Goal: Complete application form

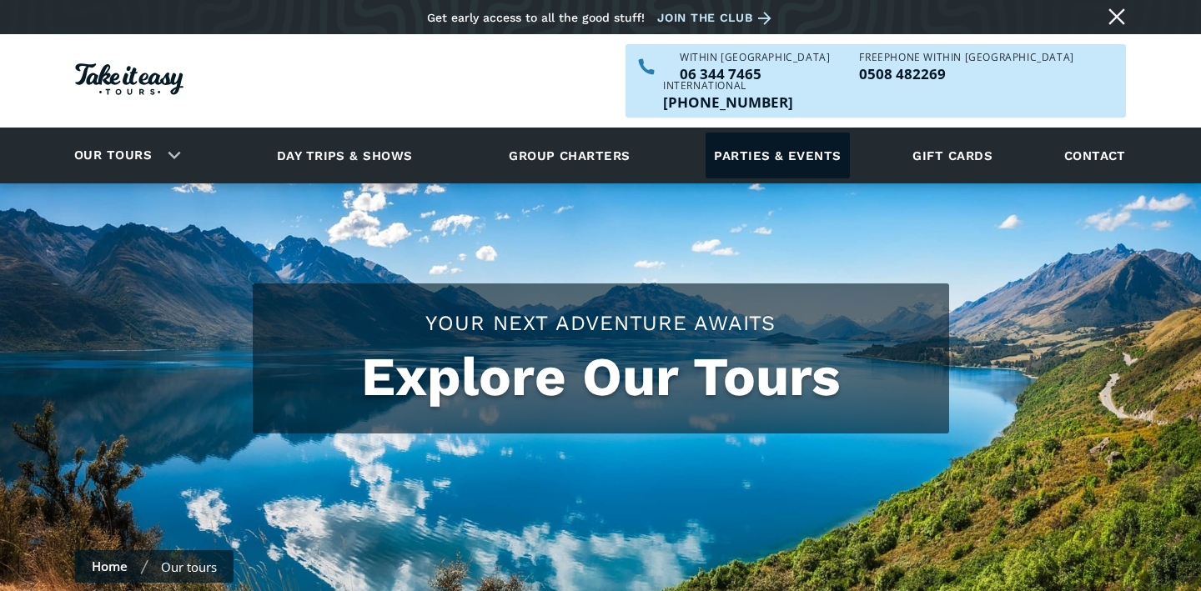
click at [760, 133] on link "Parties & events" at bounding box center [777, 156] width 143 height 46
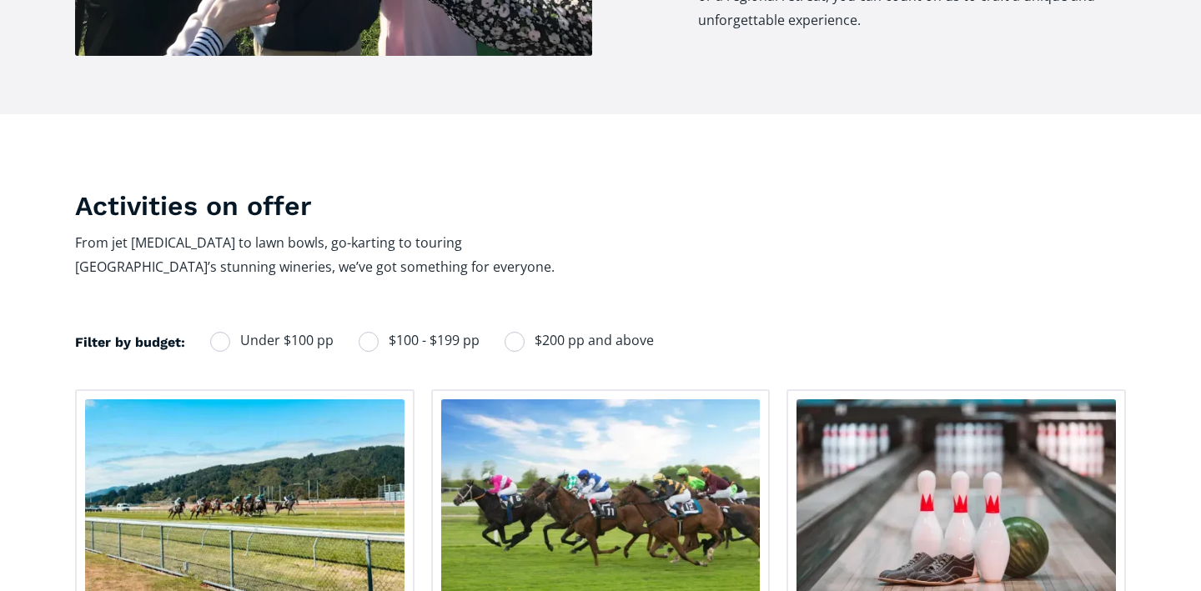
scroll to position [-25, 0]
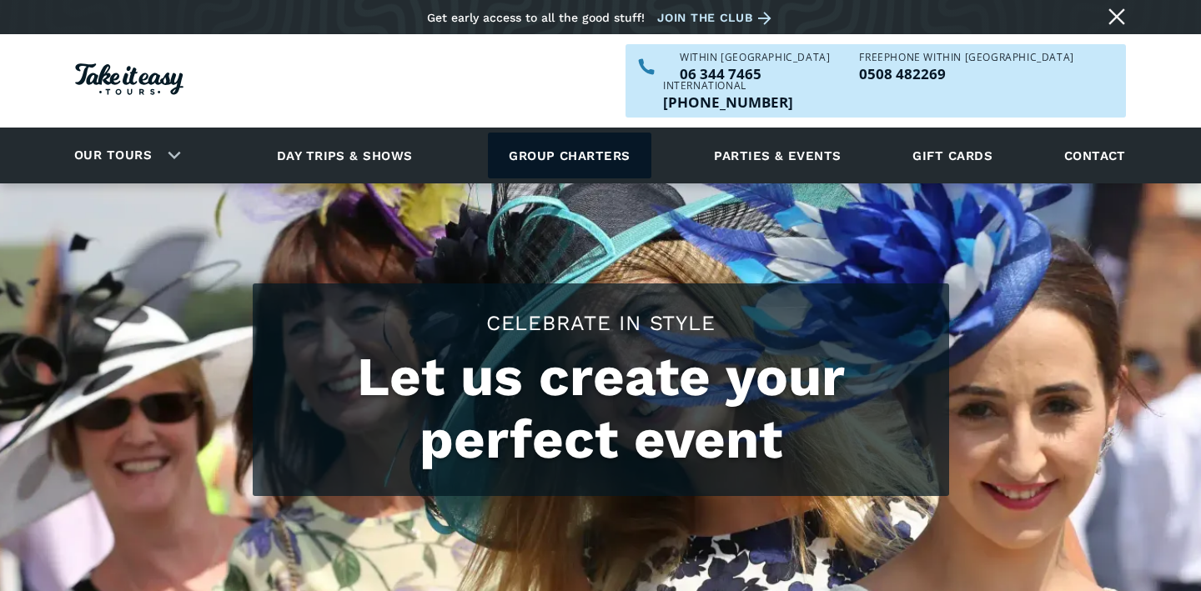
click at [558, 133] on link "Group charters" at bounding box center [569, 156] width 163 height 46
click at [560, 133] on link "Group charters" at bounding box center [569, 156] width 163 height 46
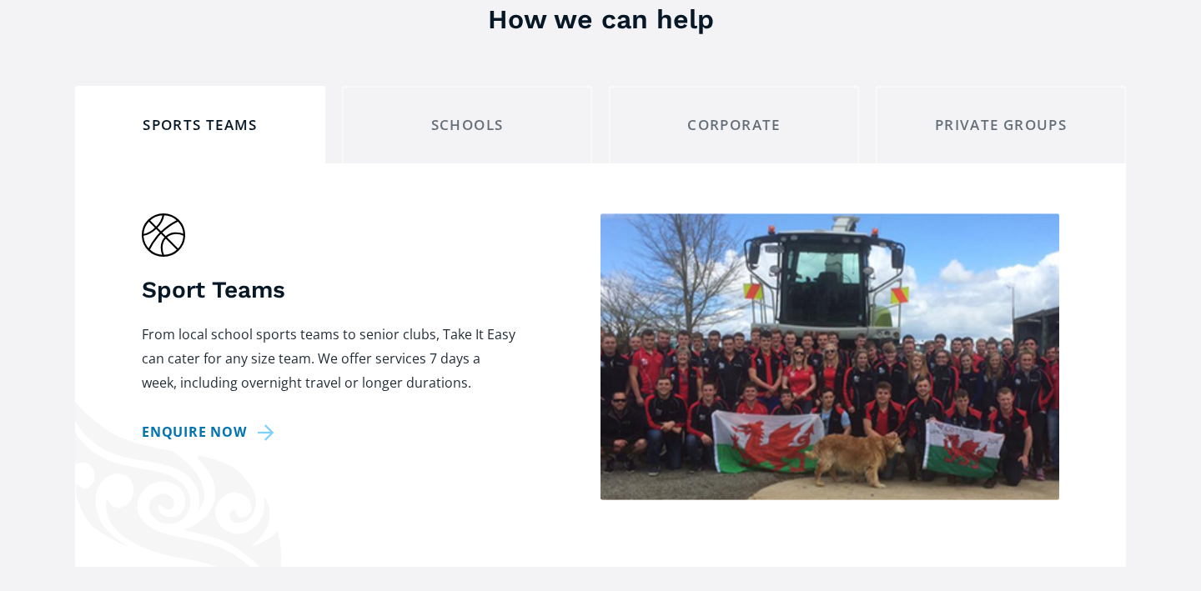
scroll to position [1461, 0]
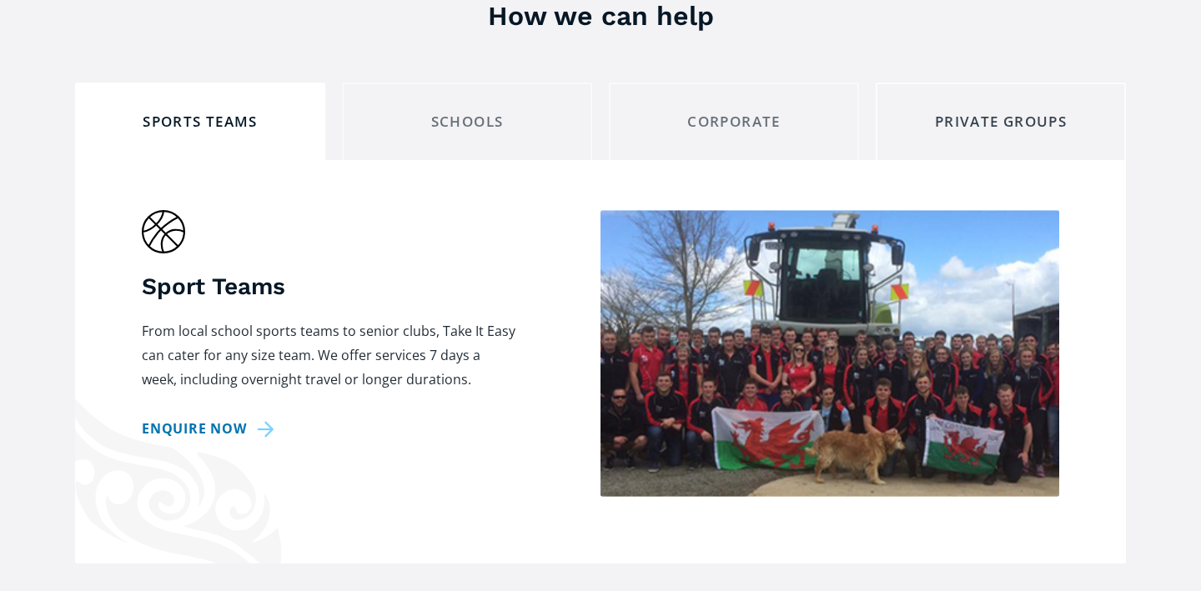
click at [1022, 109] on div "private groups" at bounding box center [1001, 122] width 222 height 26
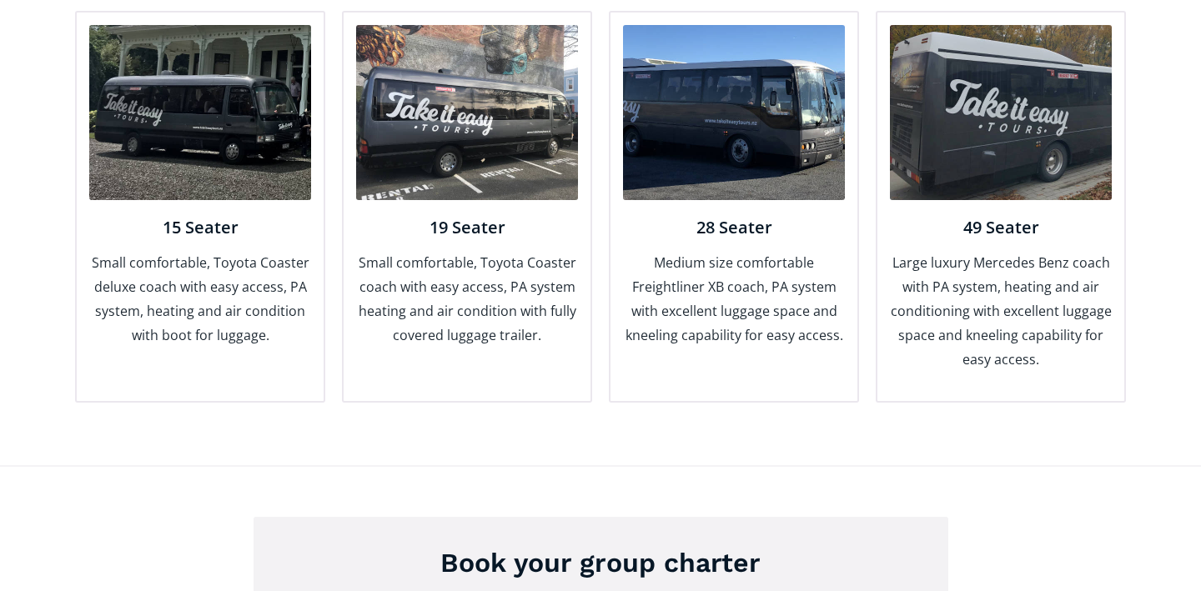
scroll to position [2241, 0]
click at [968, 73] on img at bounding box center [1001, 112] width 222 height 175
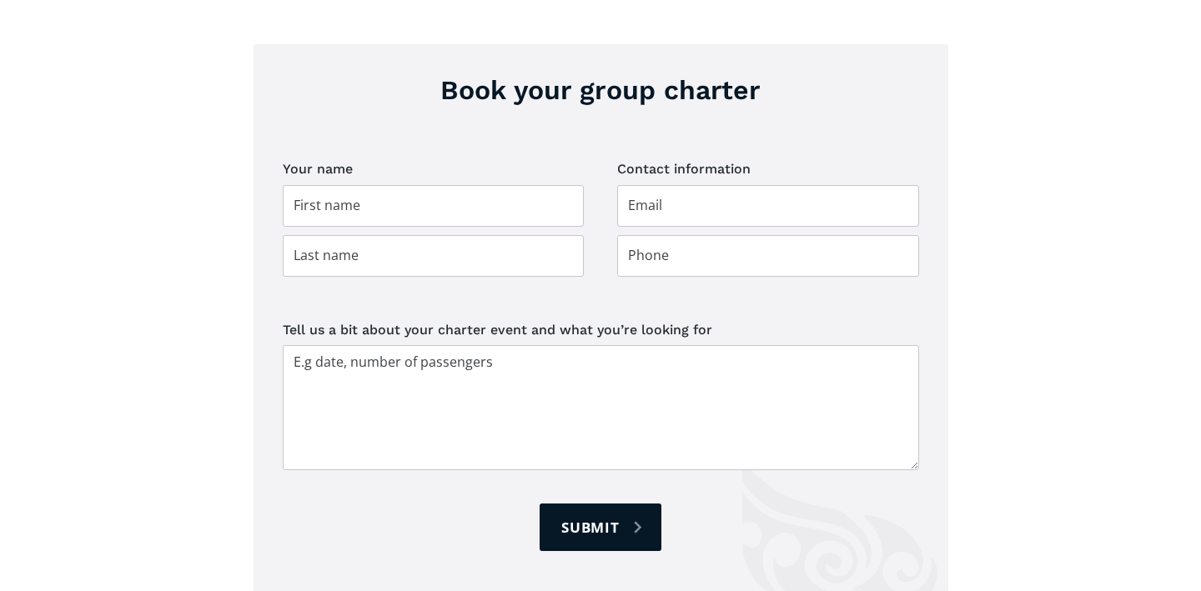
scroll to position [2715, 0]
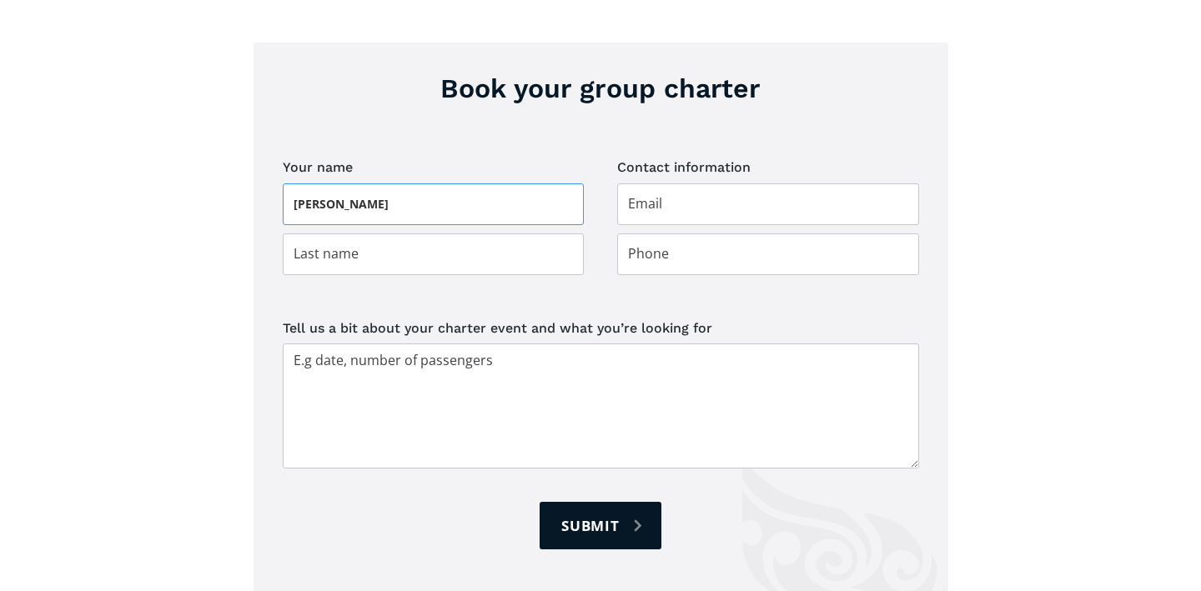
type input "Danielle"
type input "McDonnell"
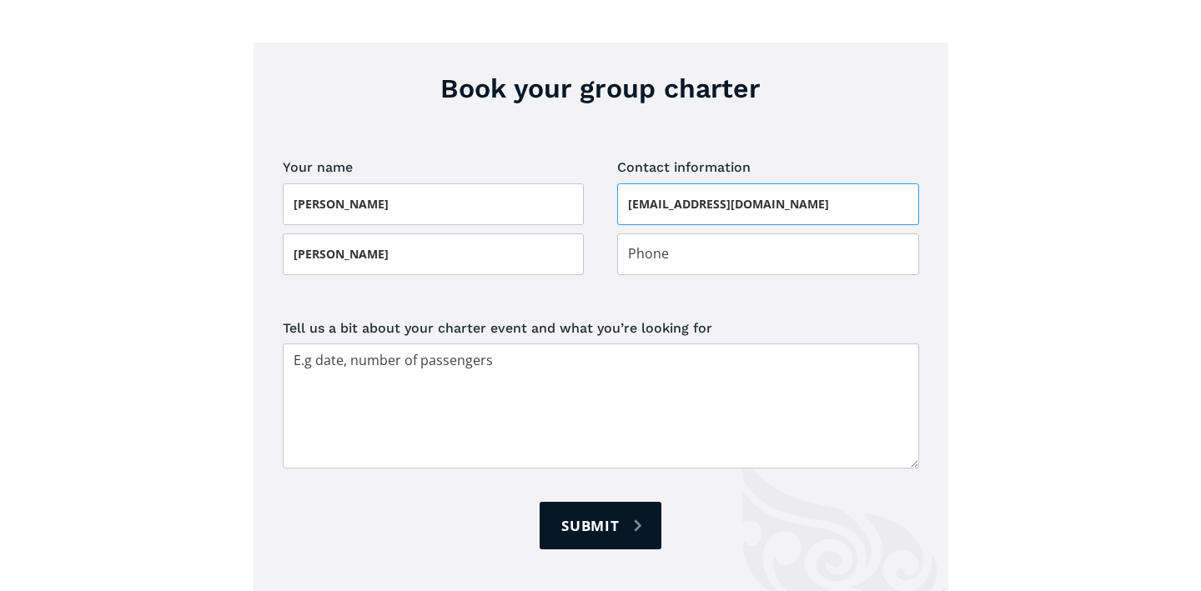
type input "daniellezinc@icloud.com"
type input "0278969335"
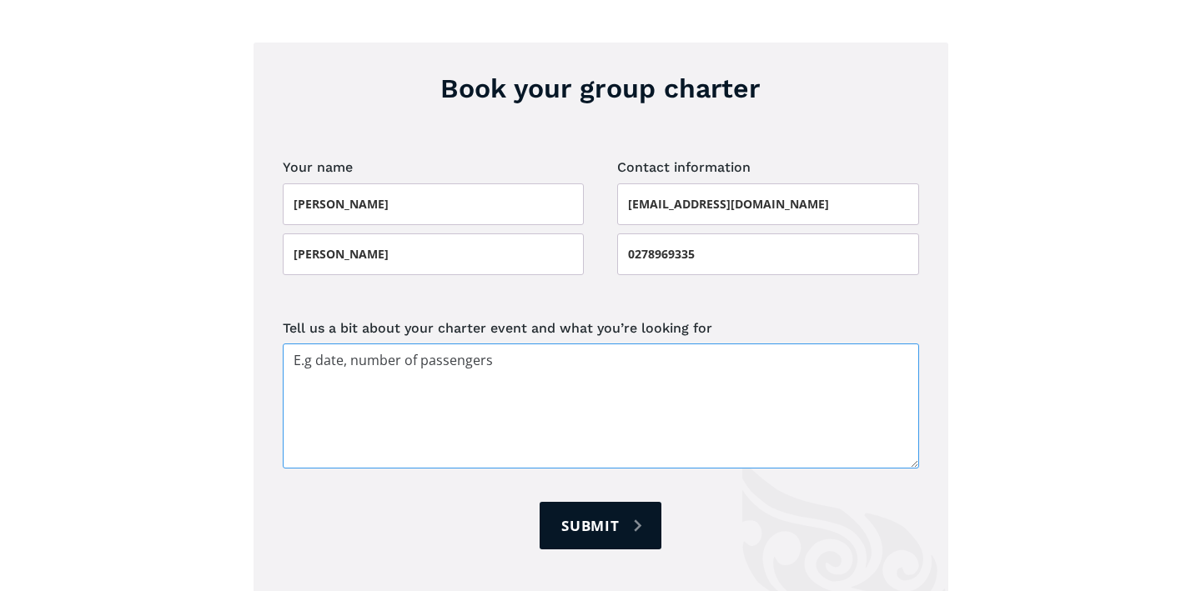
click at [465, 351] on textarea "Tell us a bit about your charter event and what you’re looking for" at bounding box center [601, 406] width 636 height 125
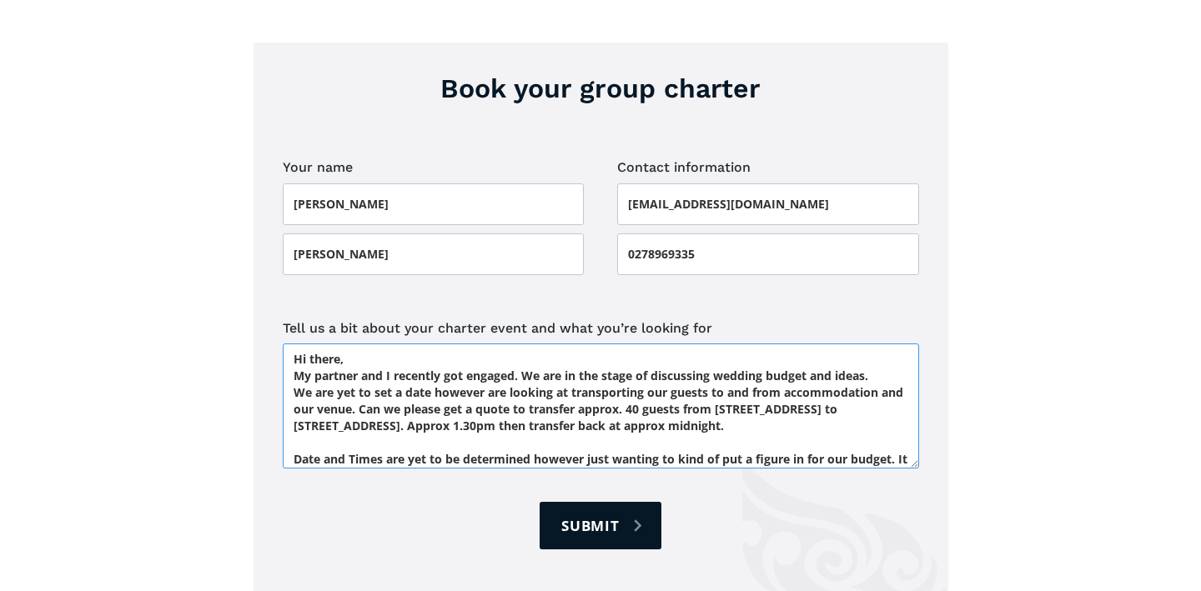
scroll to position [11, 0]
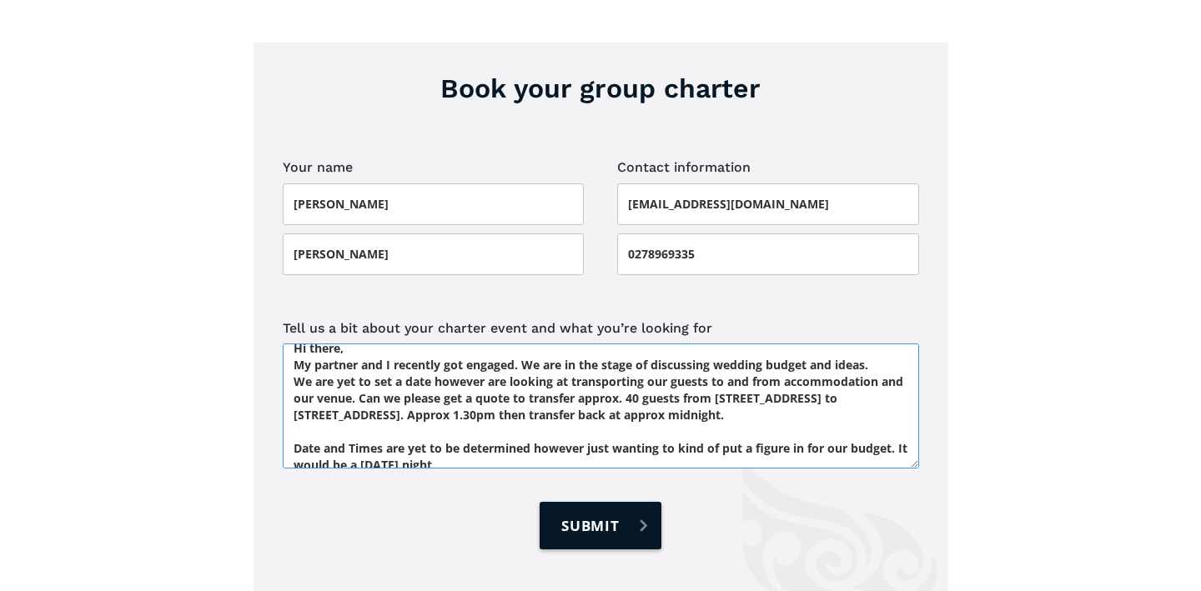
type textarea "Hi there, My partner and I recently got engaged. We are in the stage of discuss…"
click at [624, 502] on input "Submit" at bounding box center [601, 526] width 122 height 48
type input "Please wait..."
